Goal: Task Accomplishment & Management: Use online tool/utility

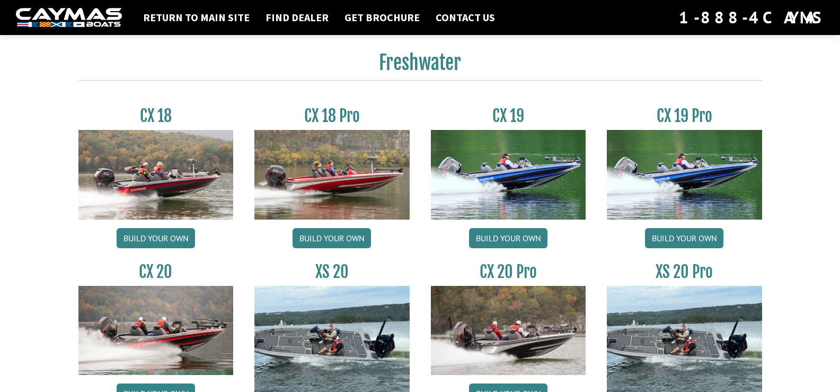
scroll to position [901, 0]
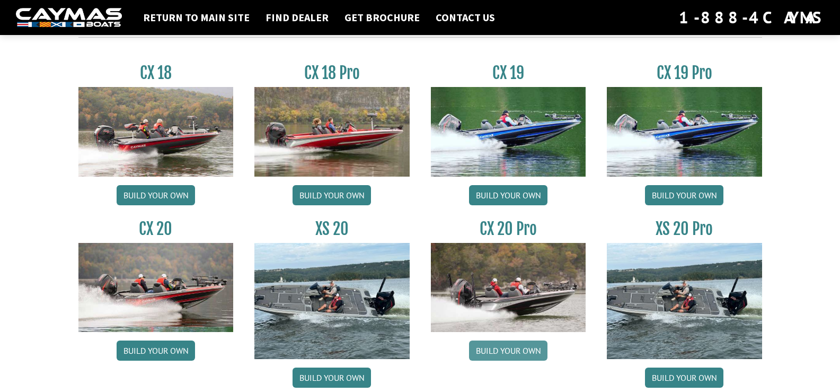
click at [507, 351] on link "Build your own" at bounding box center [508, 350] width 78 height 20
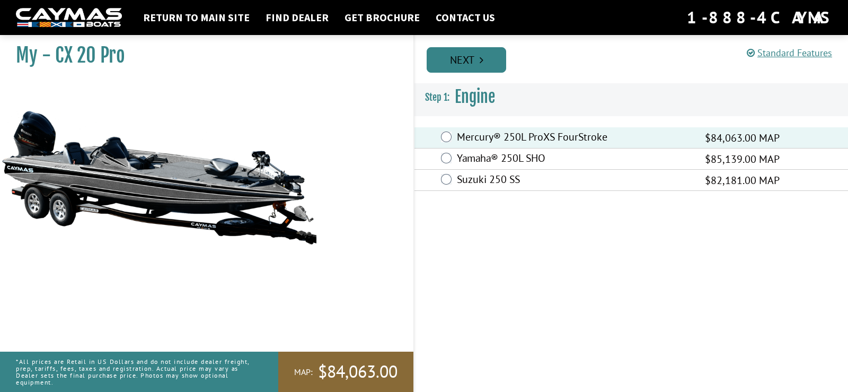
click at [483, 65] on link "Next" at bounding box center [466, 59] width 79 height 25
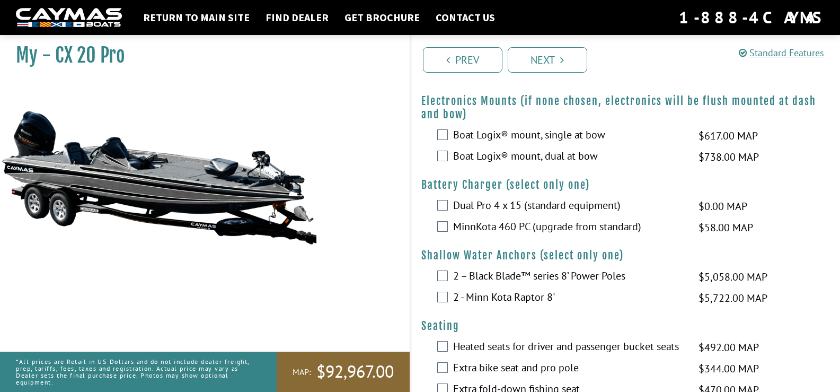
scroll to position [795, 0]
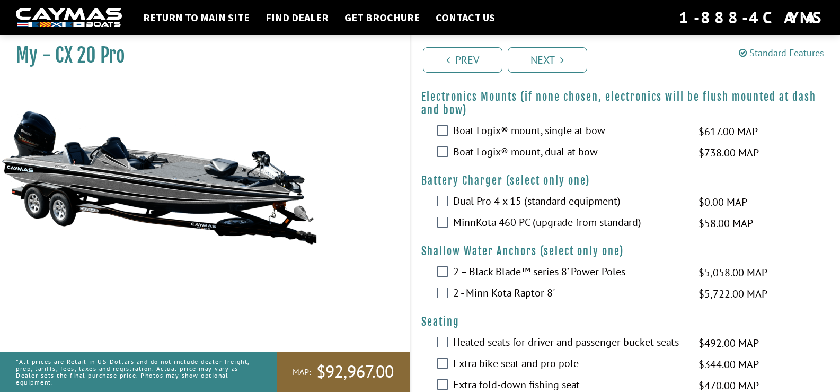
click at [545, 161] on label "Boat Logix® mount, dual at bow" at bounding box center [569, 152] width 232 height 15
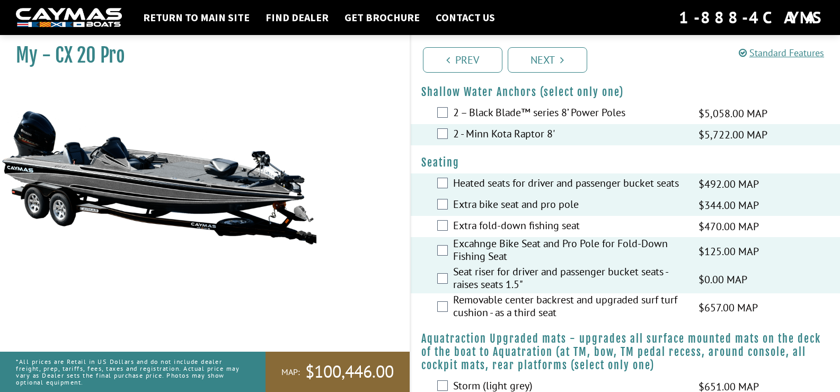
scroll to position [1007, 0]
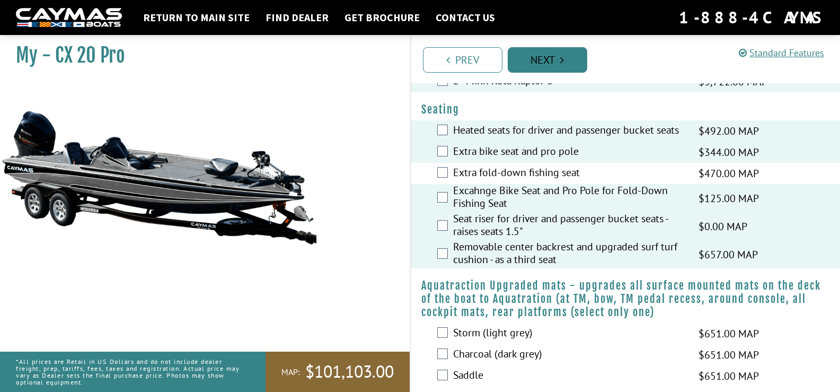
click at [581, 49] on link "Next" at bounding box center [547, 59] width 79 height 25
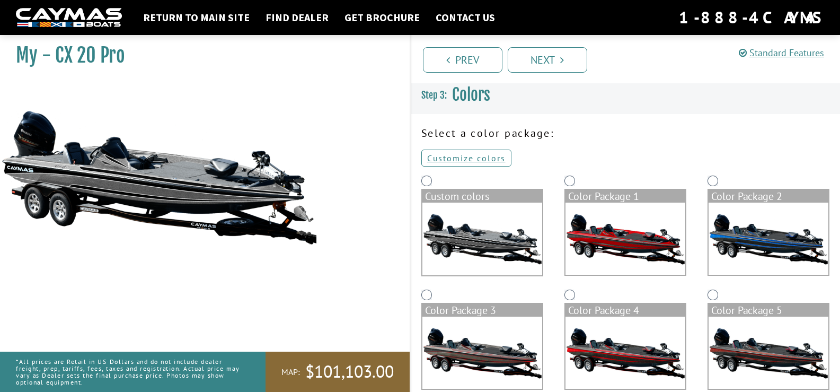
scroll to position [0, 0]
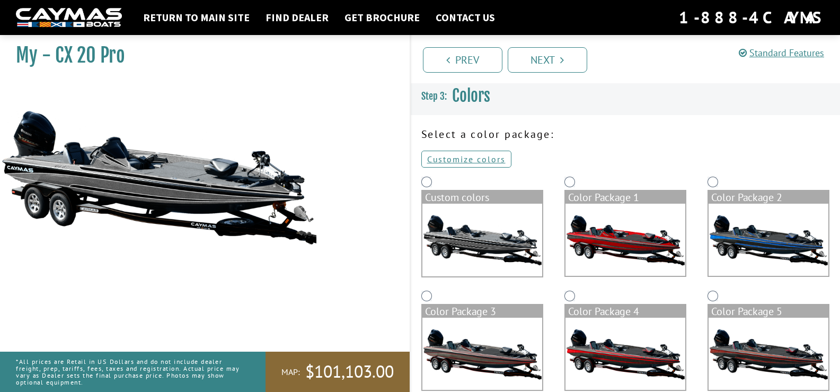
click at [621, 254] on img at bounding box center [625, 239] width 120 height 72
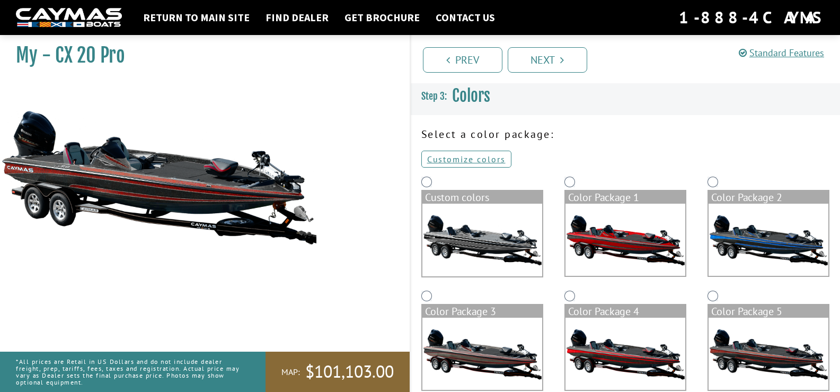
click at [498, 354] on img at bounding box center [482, 353] width 120 height 72
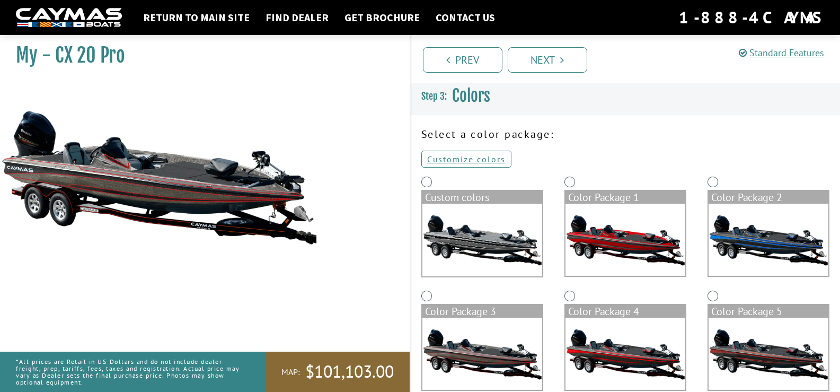
click at [643, 353] on img at bounding box center [625, 353] width 120 height 72
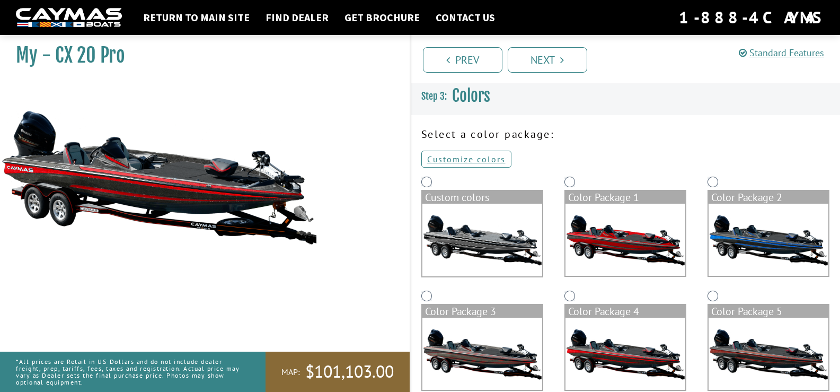
click at [752, 334] on img at bounding box center [768, 353] width 120 height 72
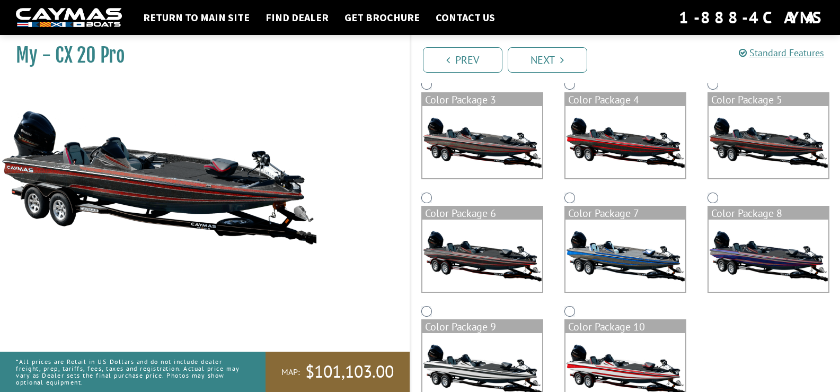
scroll to position [212, 0]
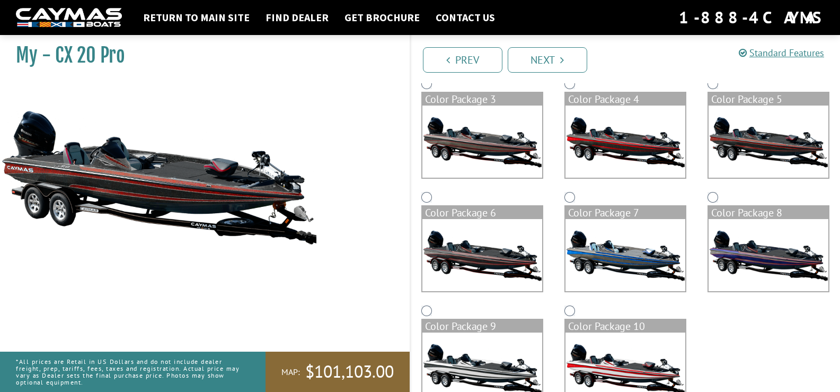
click at [626, 276] on img at bounding box center [625, 255] width 120 height 72
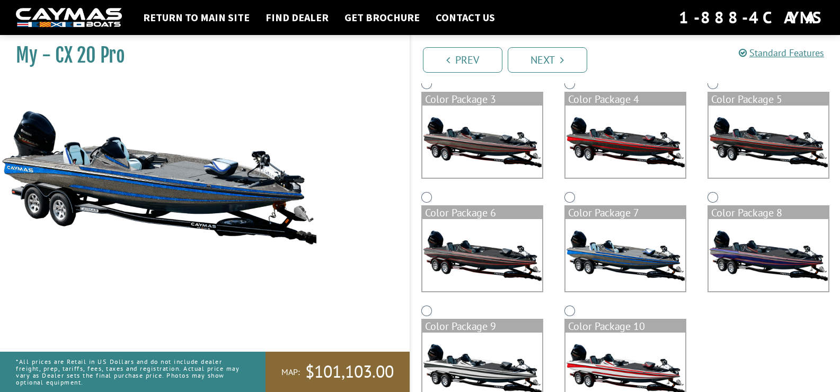
click at [501, 280] on img at bounding box center [482, 255] width 120 height 72
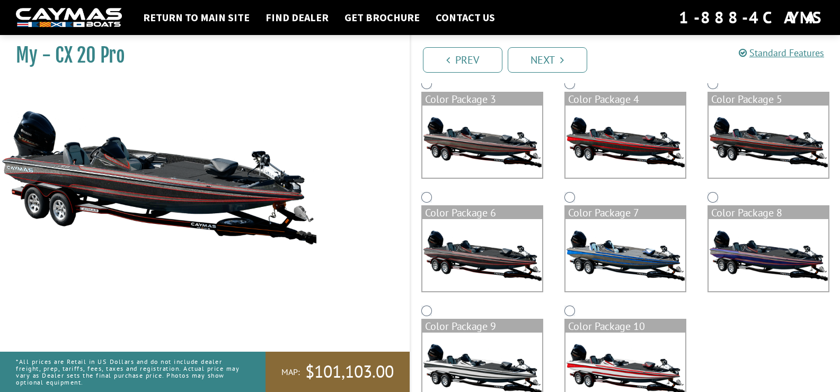
click at [642, 273] on img at bounding box center [625, 255] width 120 height 72
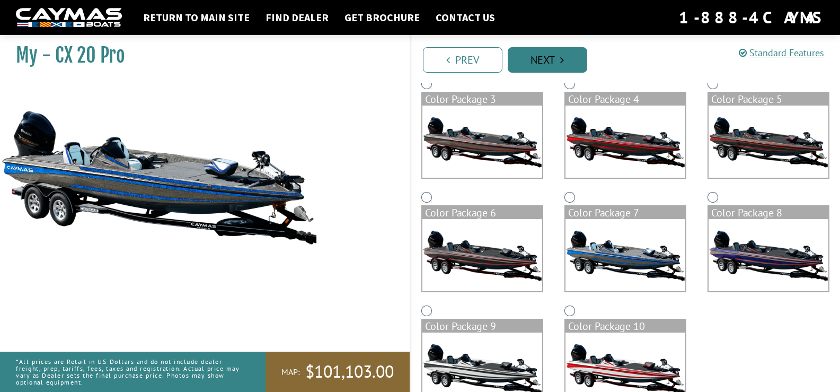
click at [542, 65] on link "Next" at bounding box center [547, 59] width 79 height 25
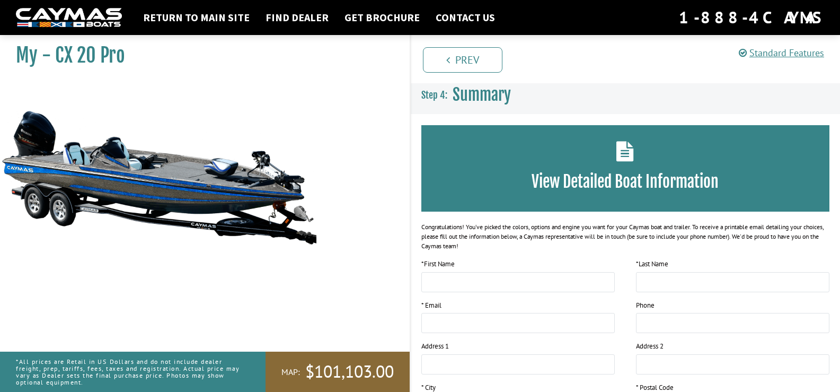
scroll to position [0, 0]
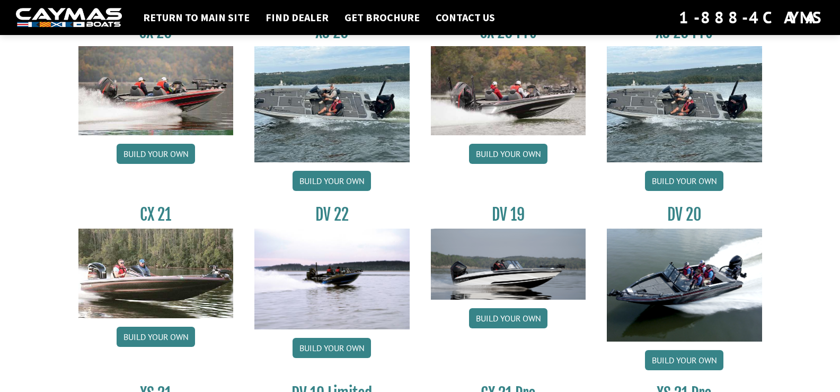
scroll to position [1113, 0]
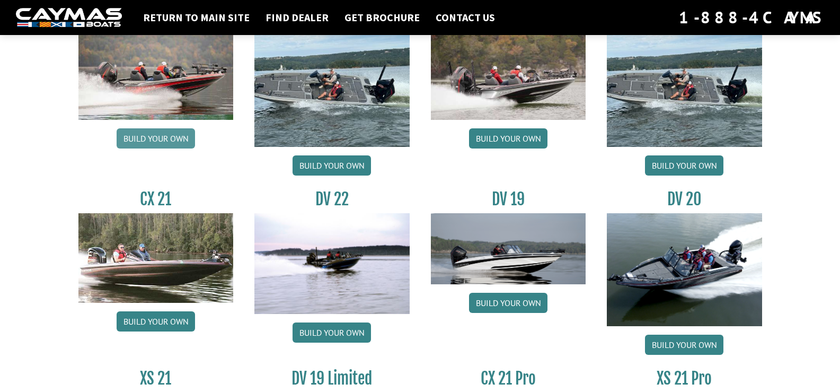
click at [165, 141] on link "Build your own" at bounding box center [156, 138] width 78 height 20
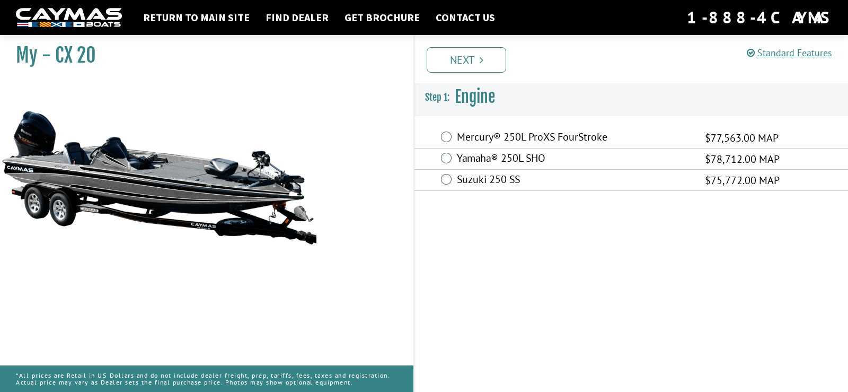
click at [529, 140] on label "Mercury® 250L ProXS FourStroke" at bounding box center [574, 137] width 235 height 15
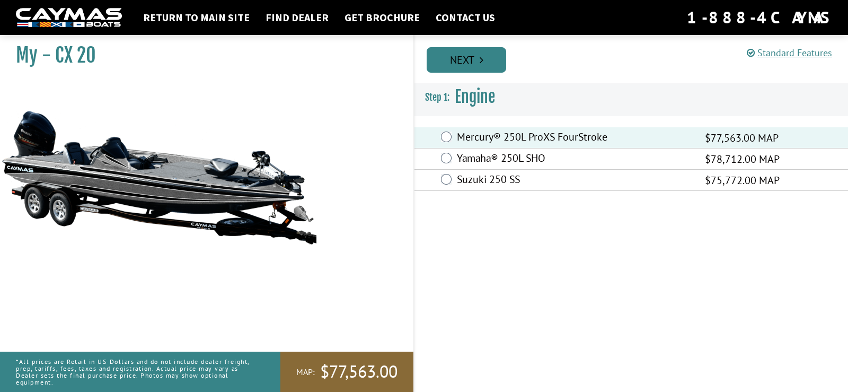
click at [482, 63] on icon "Pagination" at bounding box center [482, 60] width 4 height 11
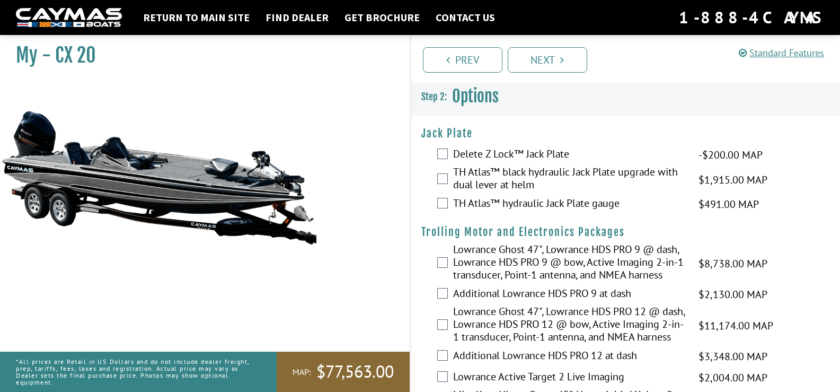
click at [458, 177] on label "TH Atlas™ black hydraulic Jack Plate upgrade with dual lever at helm" at bounding box center [569, 179] width 232 height 28
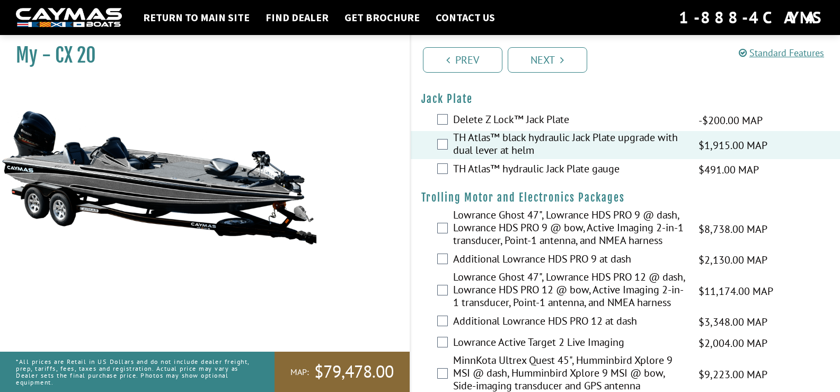
scroll to position [53, 0]
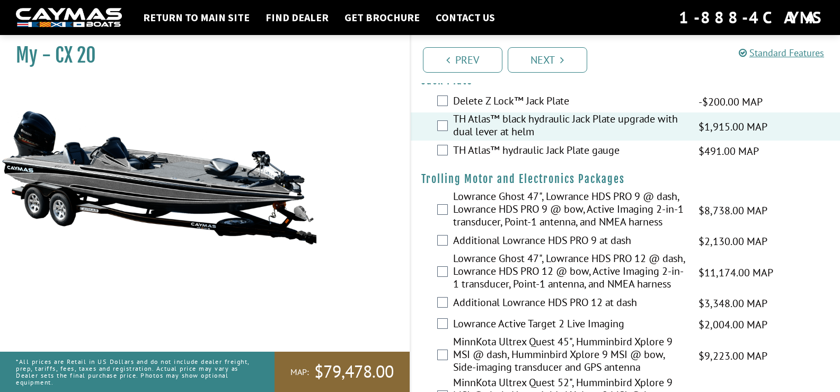
click at [449, 146] on div "TH Atlas™ hydraulic Jack Plate gauge $491.00 MAP $580.00 MSRP" at bounding box center [626, 150] width 430 height 21
click at [444, 144] on div "TH Atlas™ hydraulic Jack Plate gauge $491.00 MAP $580.00 MSRP" at bounding box center [626, 150] width 430 height 21
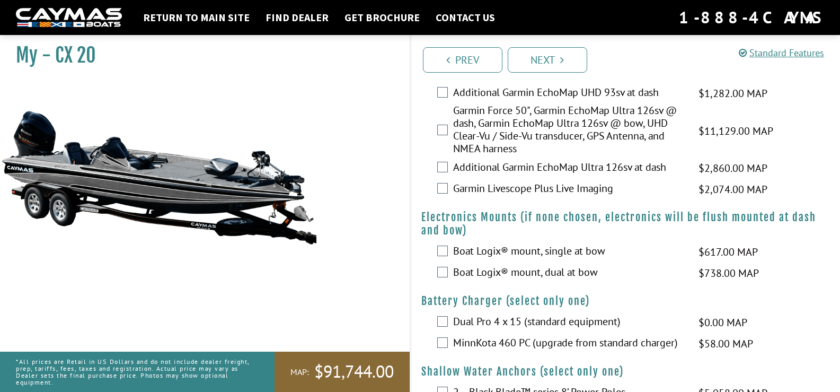
scroll to position [583, 0]
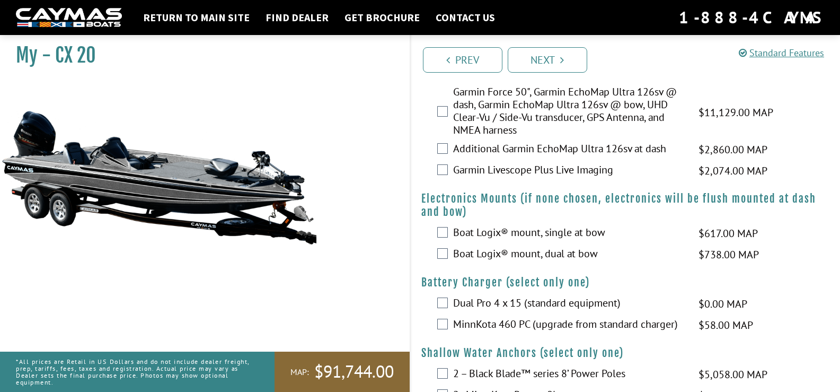
click at [488, 262] on label "Boat Logix® mount, dual at bow" at bounding box center [569, 254] width 232 height 15
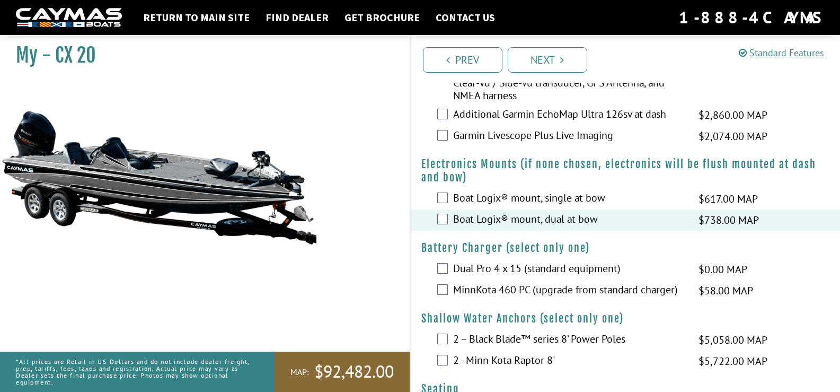
scroll to position [636, 0]
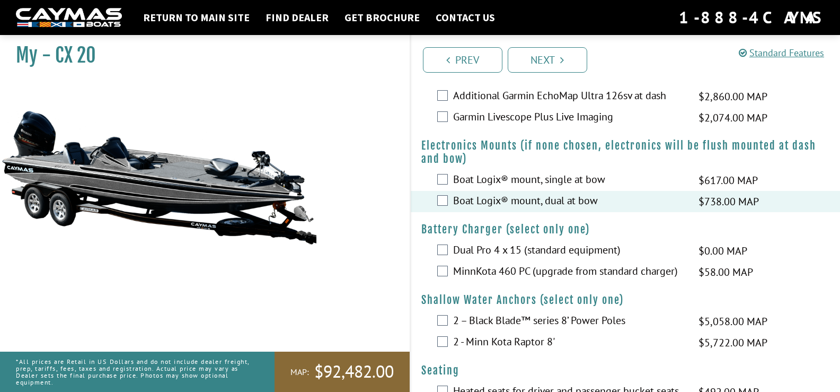
click at [465, 259] on label "Dual Pro 4 x 15 (standard equipment)" at bounding box center [569, 250] width 232 height 15
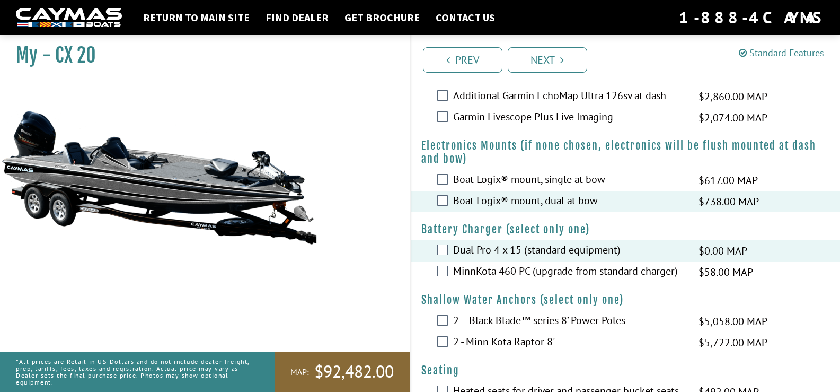
click at [488, 350] on label "2 - Minn Kota Raptor 8'" at bounding box center [569, 342] width 232 height 15
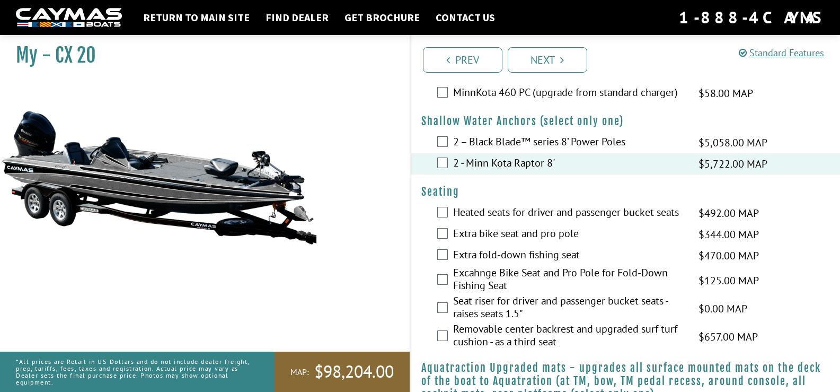
scroll to position [848, 0]
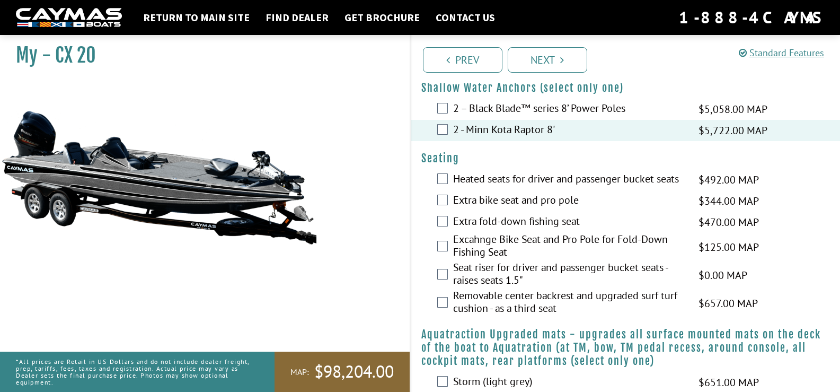
click at [527, 188] on label "Heated seats for driver and passenger bucket seats" at bounding box center [569, 179] width 232 height 15
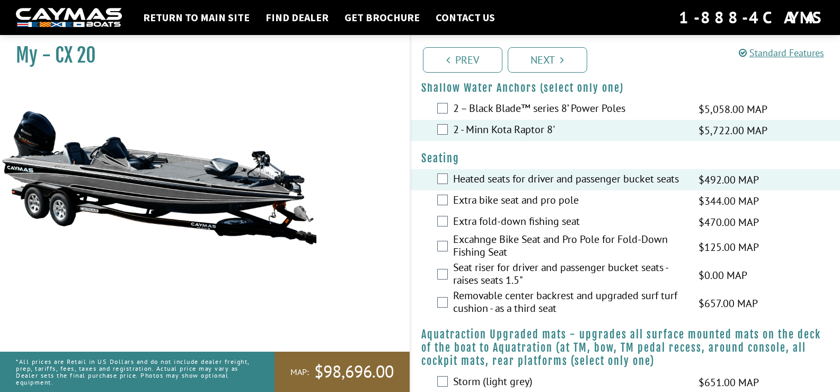
click at [546, 209] on label "Extra bike seat and pro pole" at bounding box center [569, 200] width 232 height 15
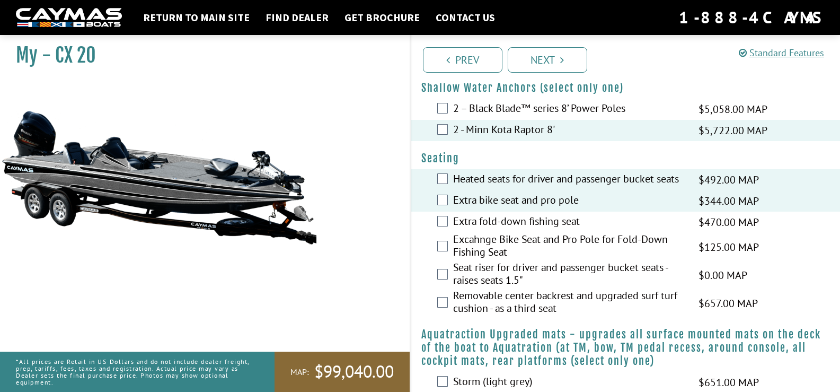
click at [527, 289] on label "Seat riser for driver and passenger bucket seats - raises seats 1.5"" at bounding box center [569, 275] width 232 height 28
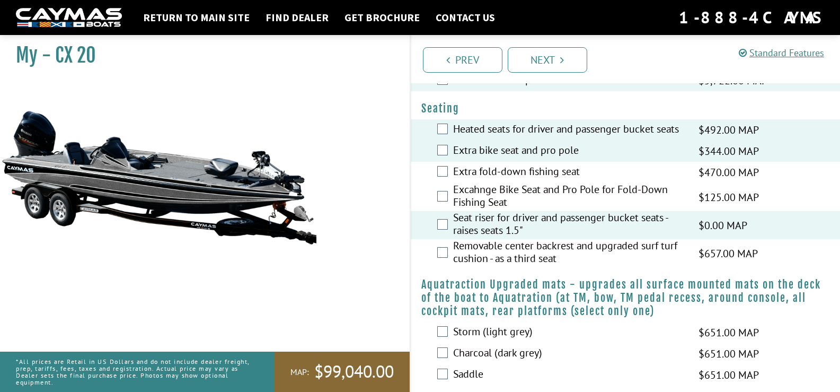
scroll to position [954, 0]
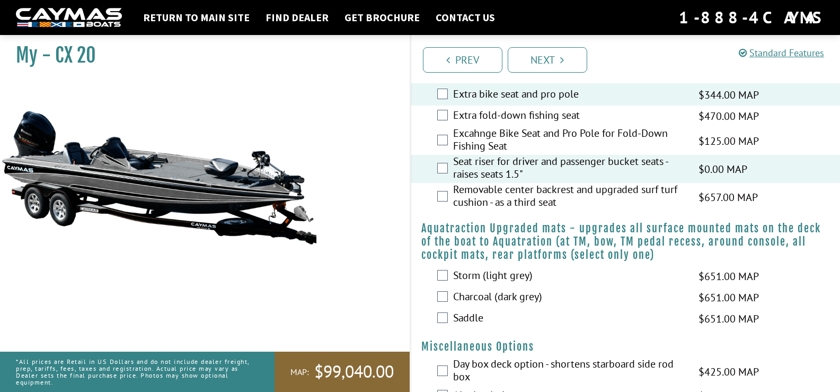
click at [512, 305] on label "Charcoal (dark grey)" at bounding box center [569, 297] width 232 height 15
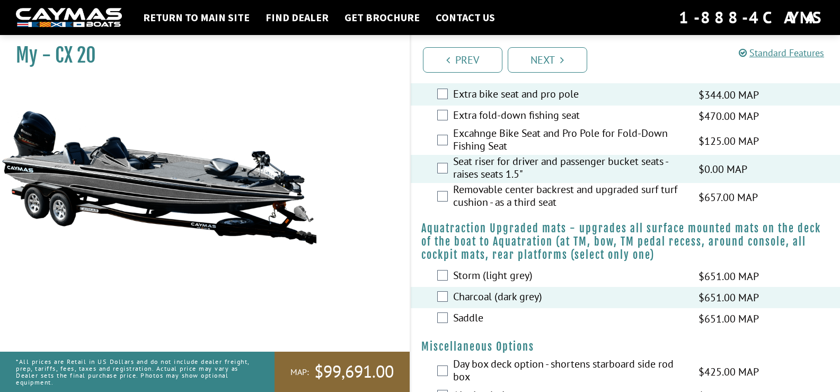
click at [476, 326] on label "Saddle" at bounding box center [569, 318] width 232 height 15
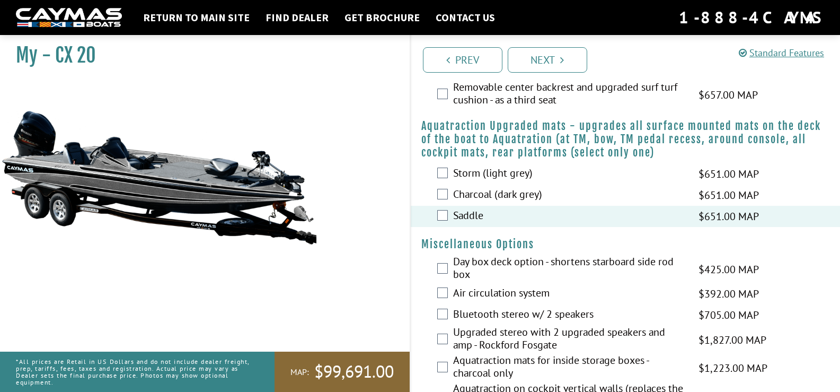
scroll to position [1060, 0]
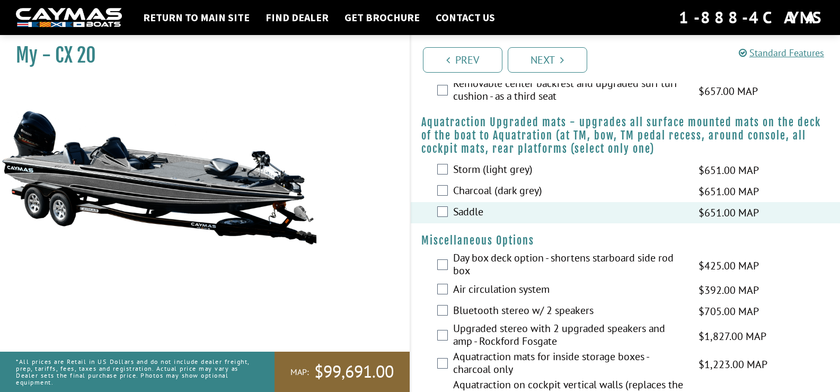
click at [490, 273] on label "Day box deck option - shortens starboard side rod box" at bounding box center [569, 265] width 232 height 28
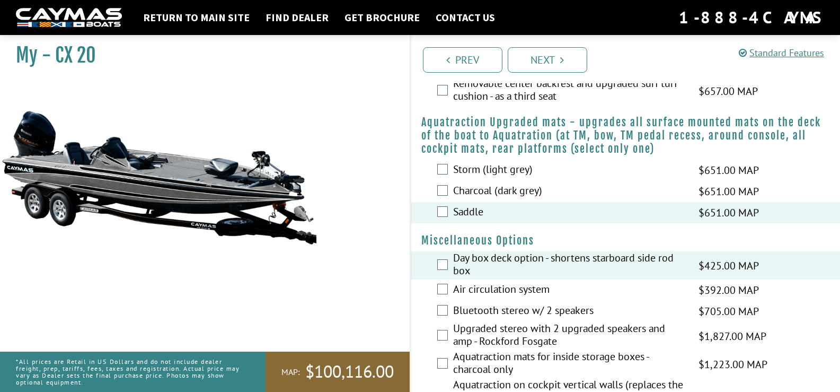
click at [507, 298] on label "Air circulation system" at bounding box center [569, 289] width 232 height 15
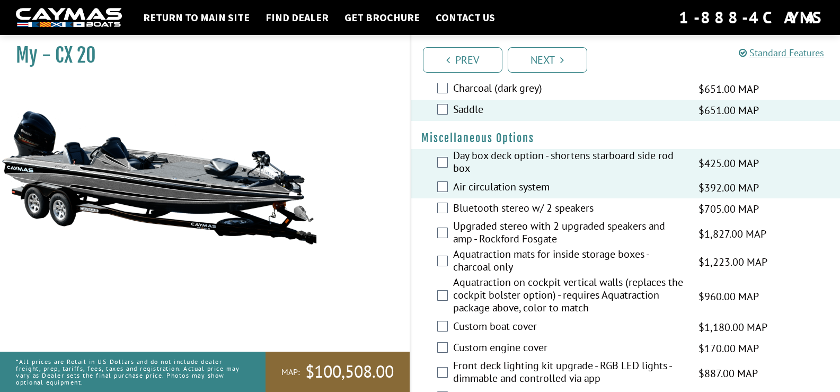
scroll to position [1166, 0]
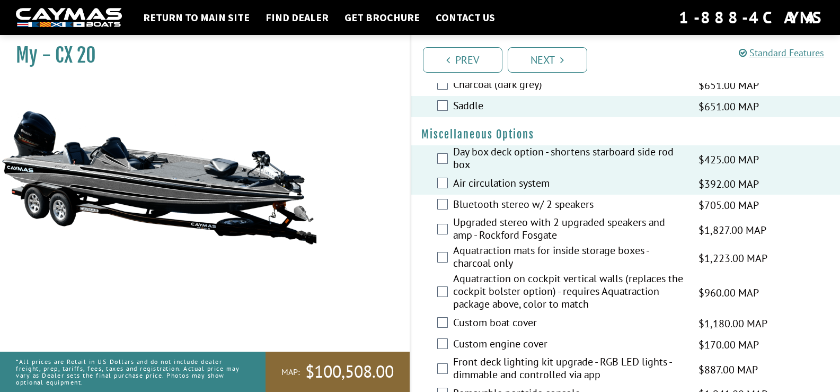
click at [573, 213] on label "Bluetooth stereo w/ 2 speakers" at bounding box center [569, 205] width 232 height 15
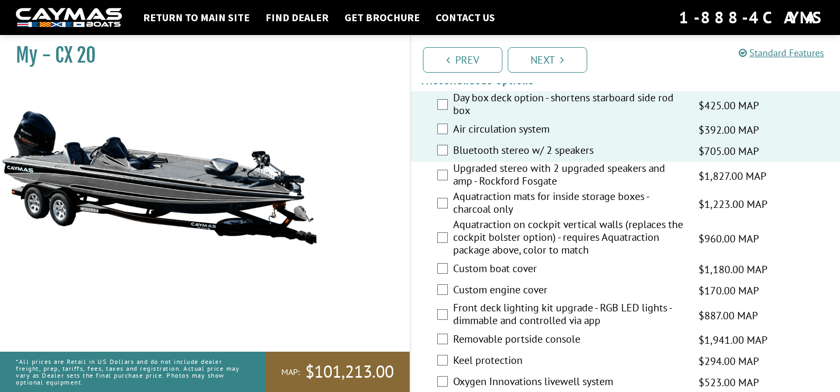
scroll to position [1272, 0]
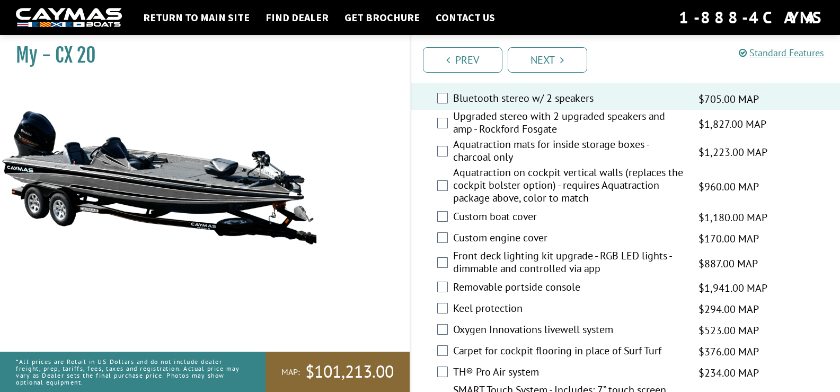
click at [499, 136] on label "Upgraded stereo with 2 upgraded speakers and amp - Rockford Fosgate" at bounding box center [569, 124] width 232 height 28
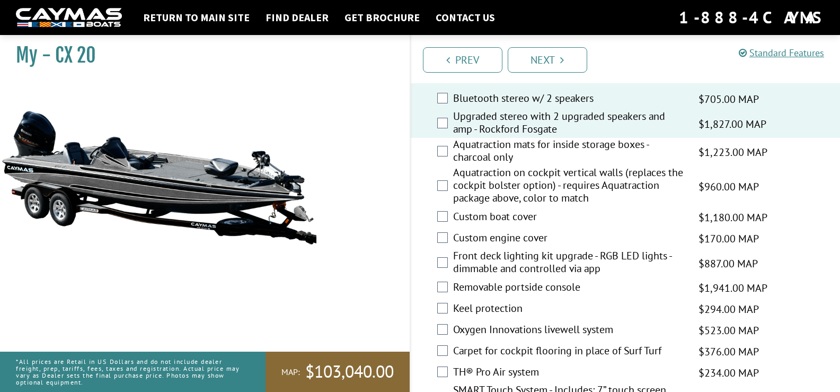
click at [490, 225] on label "Custom boat cover" at bounding box center [569, 217] width 232 height 15
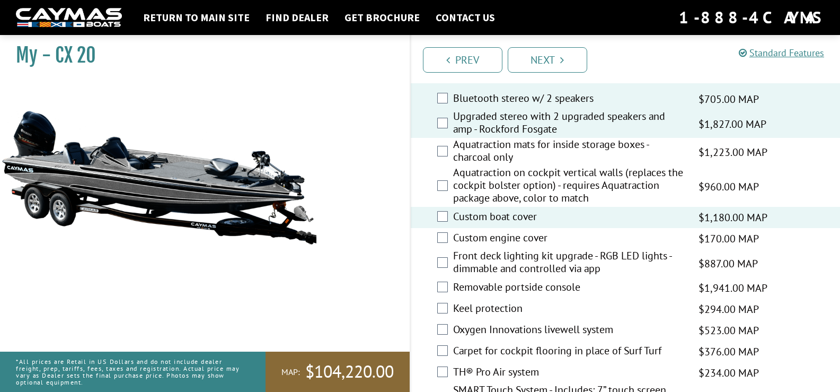
click at [500, 246] on label "Custom engine cover" at bounding box center [569, 238] width 232 height 15
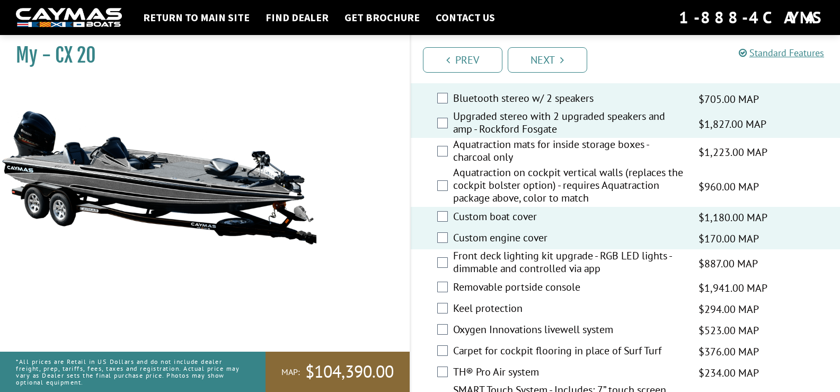
scroll to position [1325, 0]
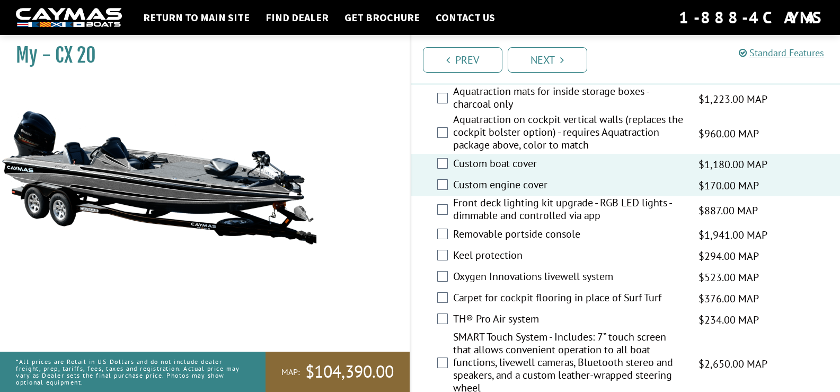
click at [504, 224] on label "Front deck lighting kit upgrade - RGB LED lights - dimmable and controlled via …" at bounding box center [569, 210] width 232 height 28
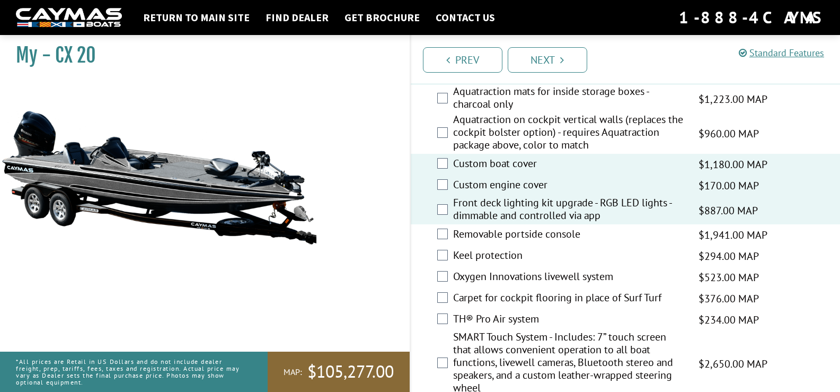
click at [493, 264] on label "Keel protection" at bounding box center [569, 256] width 232 height 15
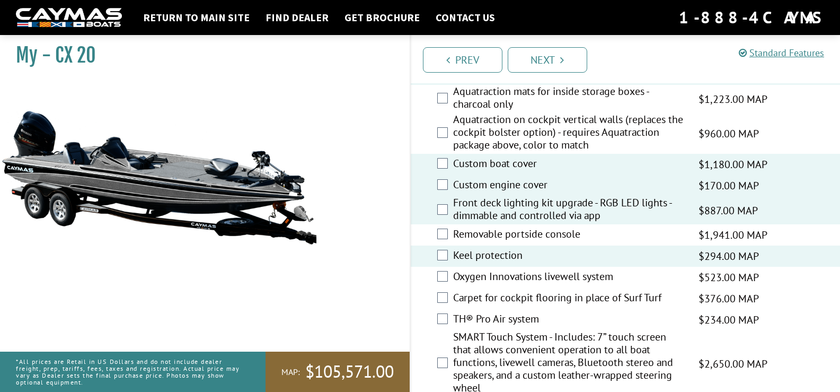
click at [514, 285] on label "Oxygen Innovations livewell system" at bounding box center [569, 277] width 232 height 15
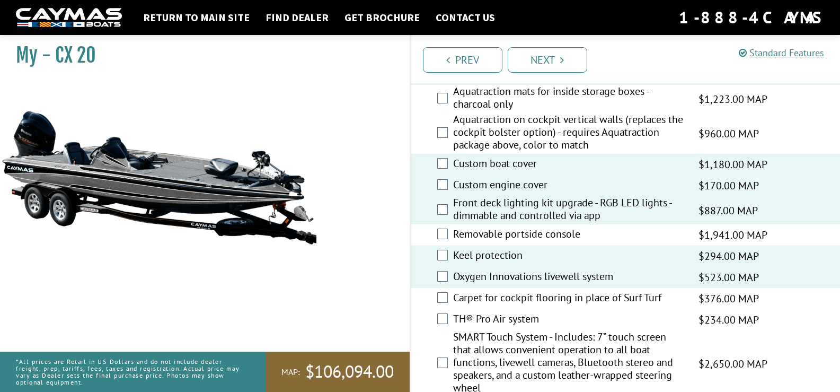
click at [521, 306] on label "Carpet for cockpit flooring in place of Surf Turf" at bounding box center [569, 298] width 232 height 15
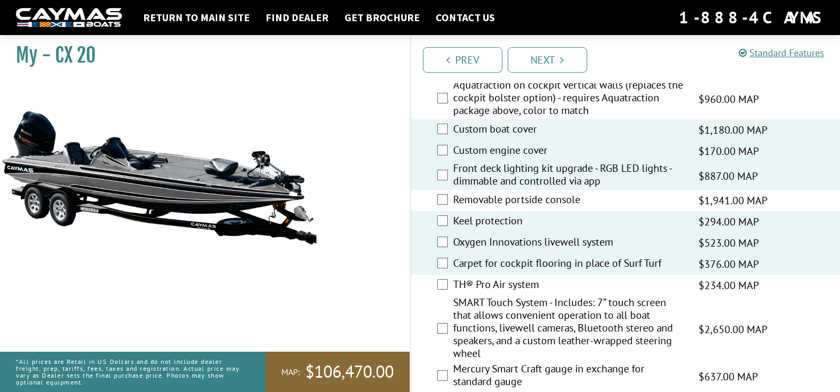
scroll to position [1378, 0]
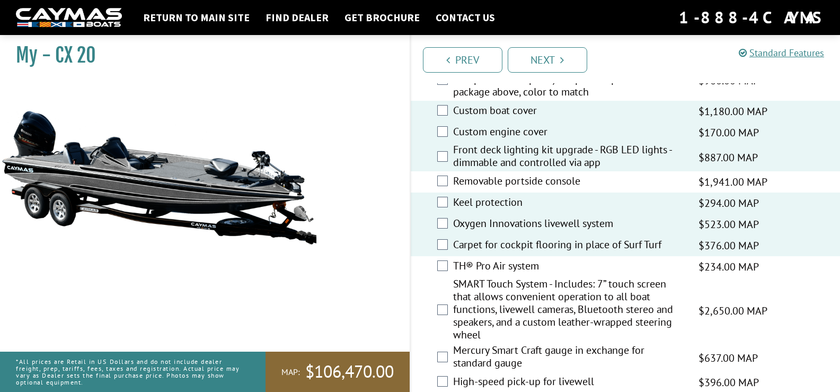
click at [511, 274] on label "TH® Pro Air system" at bounding box center [569, 266] width 232 height 15
